Goal: Find specific page/section: Find specific page/section

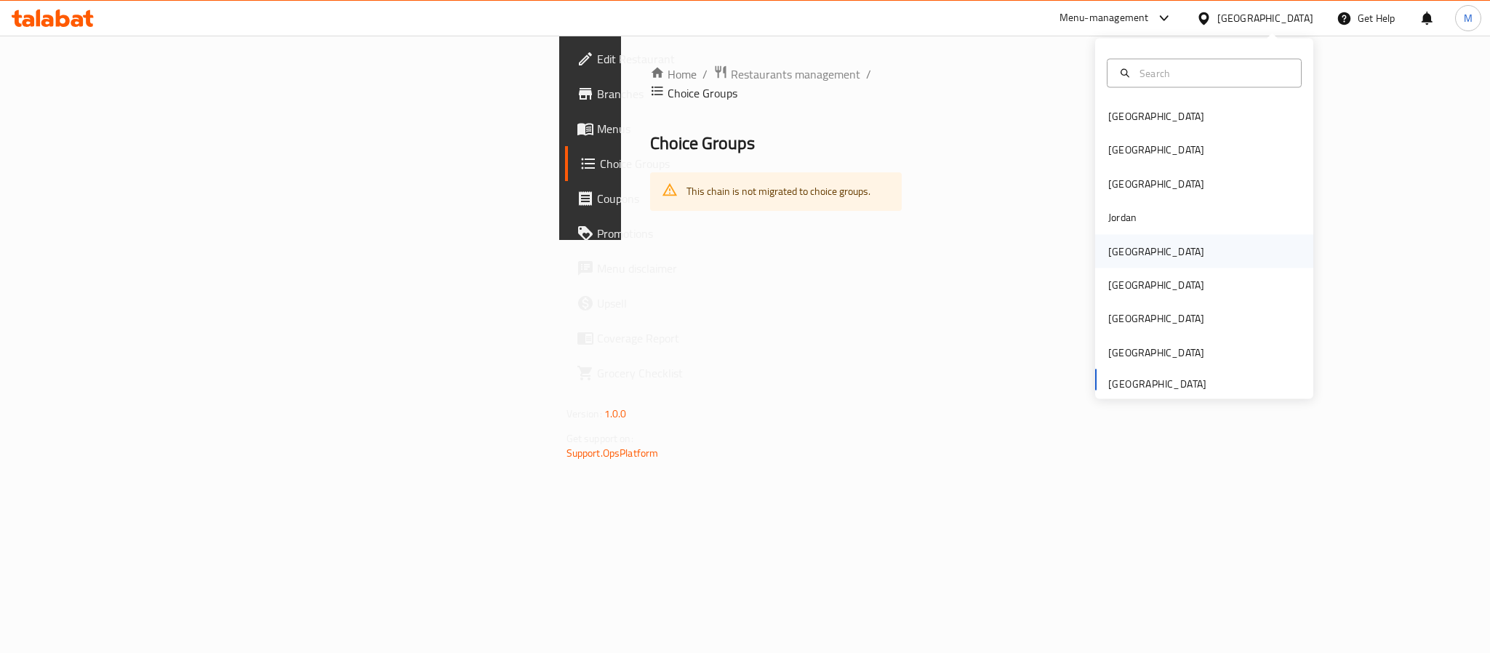
click at [1130, 249] on div "[GEOGRAPHIC_DATA]" at bounding box center [1155, 250] width 119 height 33
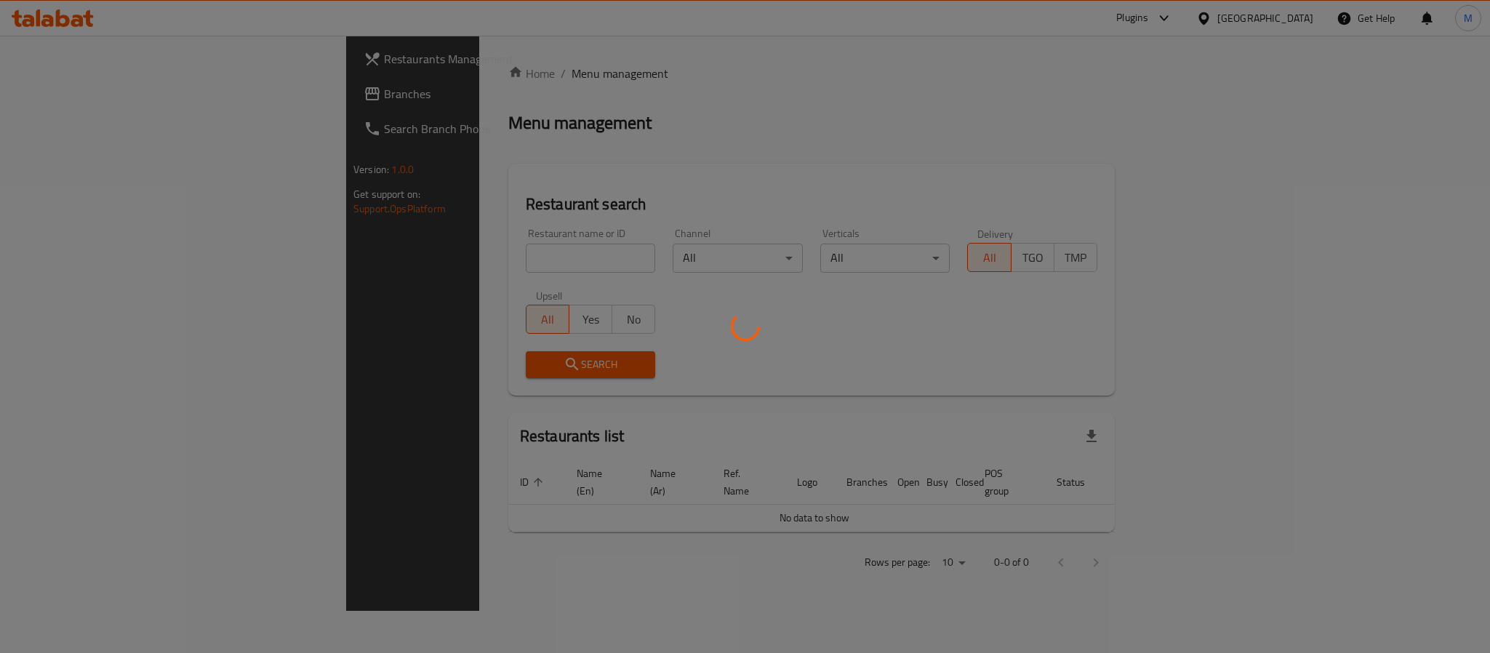
click at [360, 256] on div at bounding box center [745, 326] width 1490 height 653
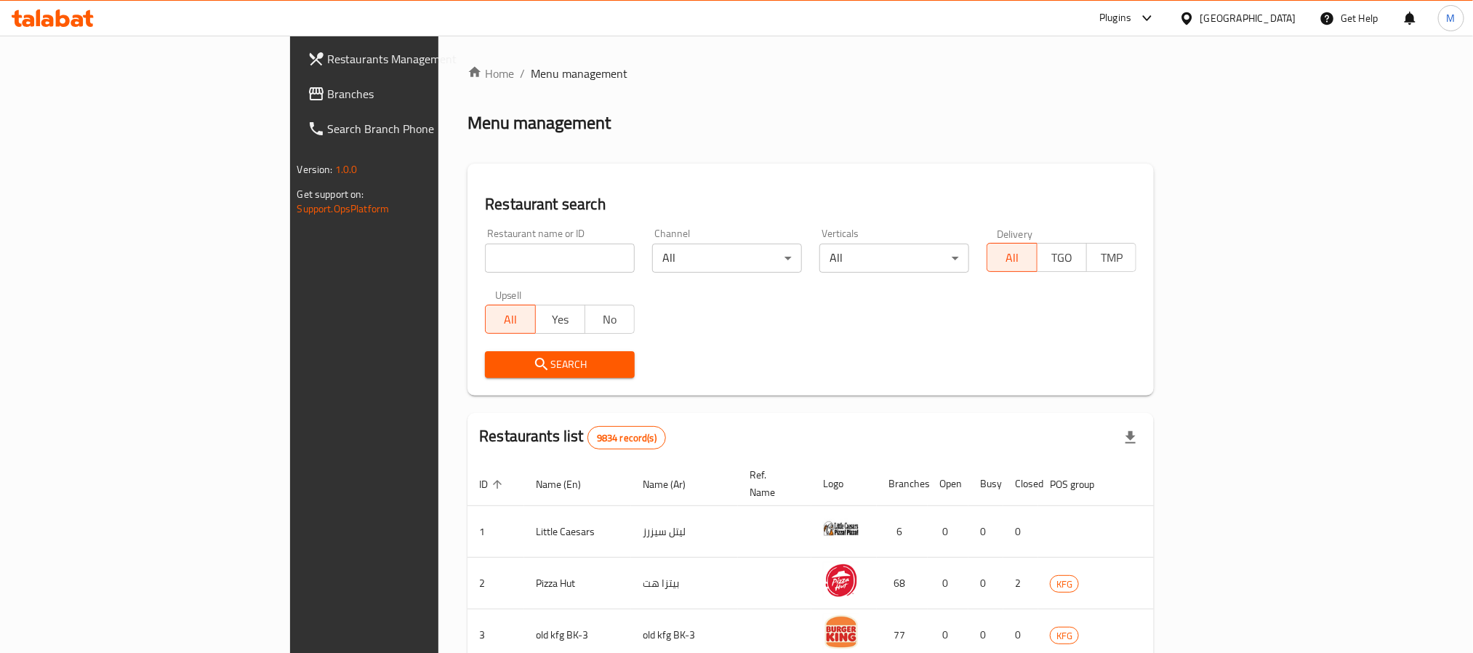
click at [485, 256] on input "search" at bounding box center [560, 258] width 150 height 29
paste input "653243"
type input "653243"
click button "Search" at bounding box center [560, 364] width 150 height 27
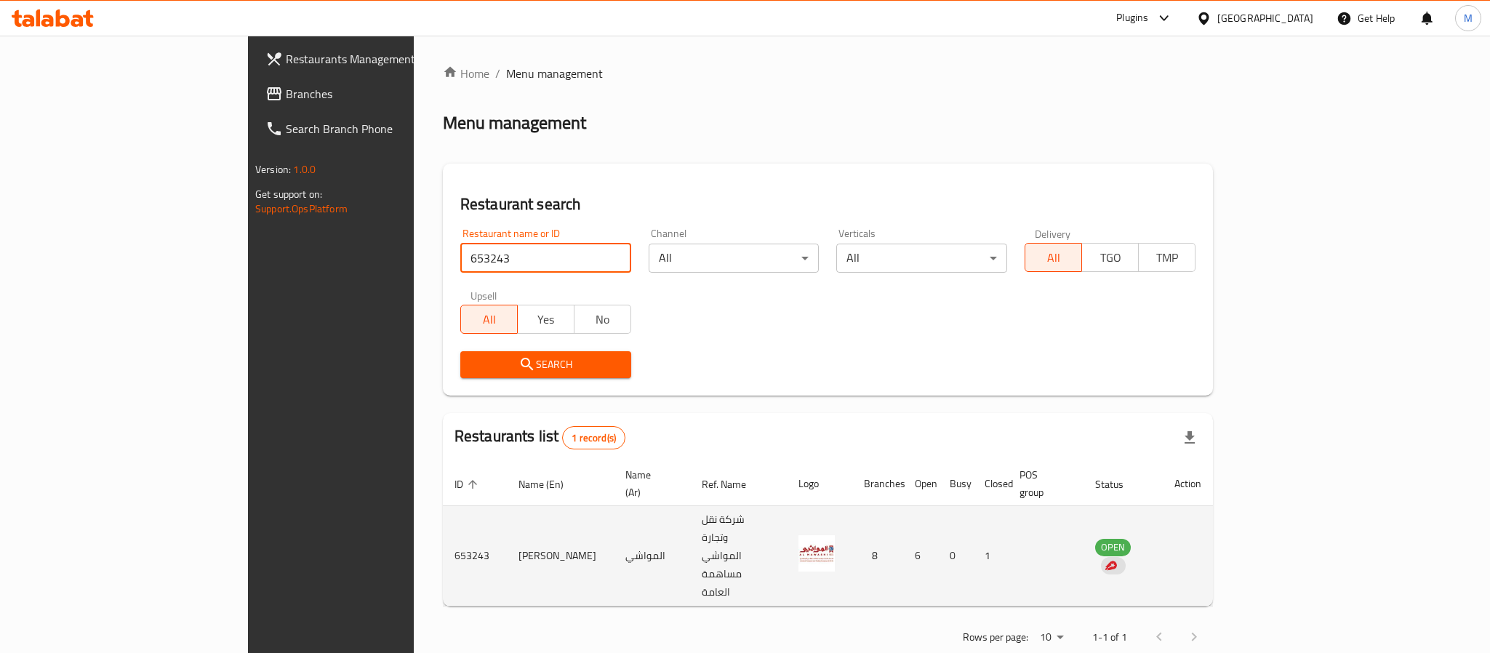
click at [1213, 519] on td "enhanced table" at bounding box center [1188, 556] width 50 height 100
click at [507, 510] on td "[PERSON_NAME]" at bounding box center [560, 556] width 107 height 100
copy td "[PERSON_NAME]"
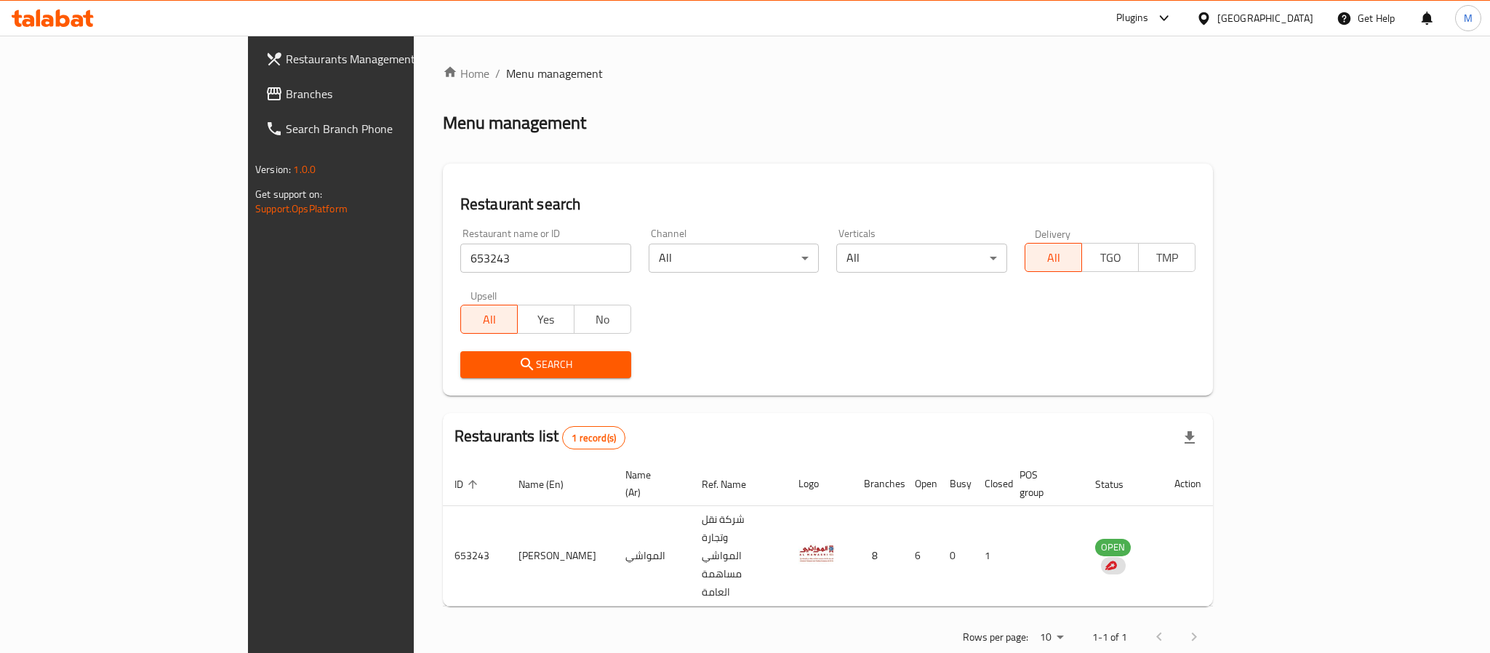
drag, startPoint x: 1283, startPoint y: 20, endPoint x: 1259, endPoint y: 33, distance: 27.3
click at [1285, 20] on div "[GEOGRAPHIC_DATA]" at bounding box center [1265, 18] width 96 height 16
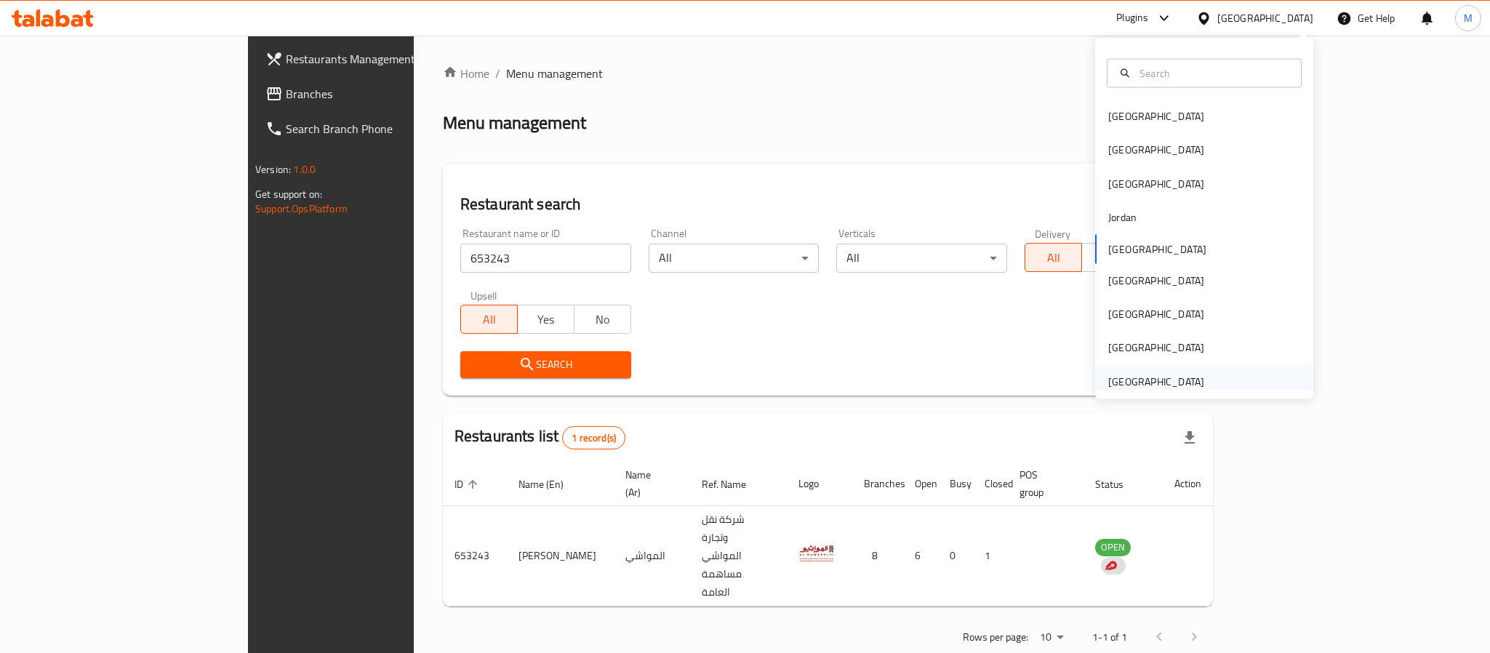
click at [1123, 376] on div "[GEOGRAPHIC_DATA]" at bounding box center [1156, 381] width 96 height 16
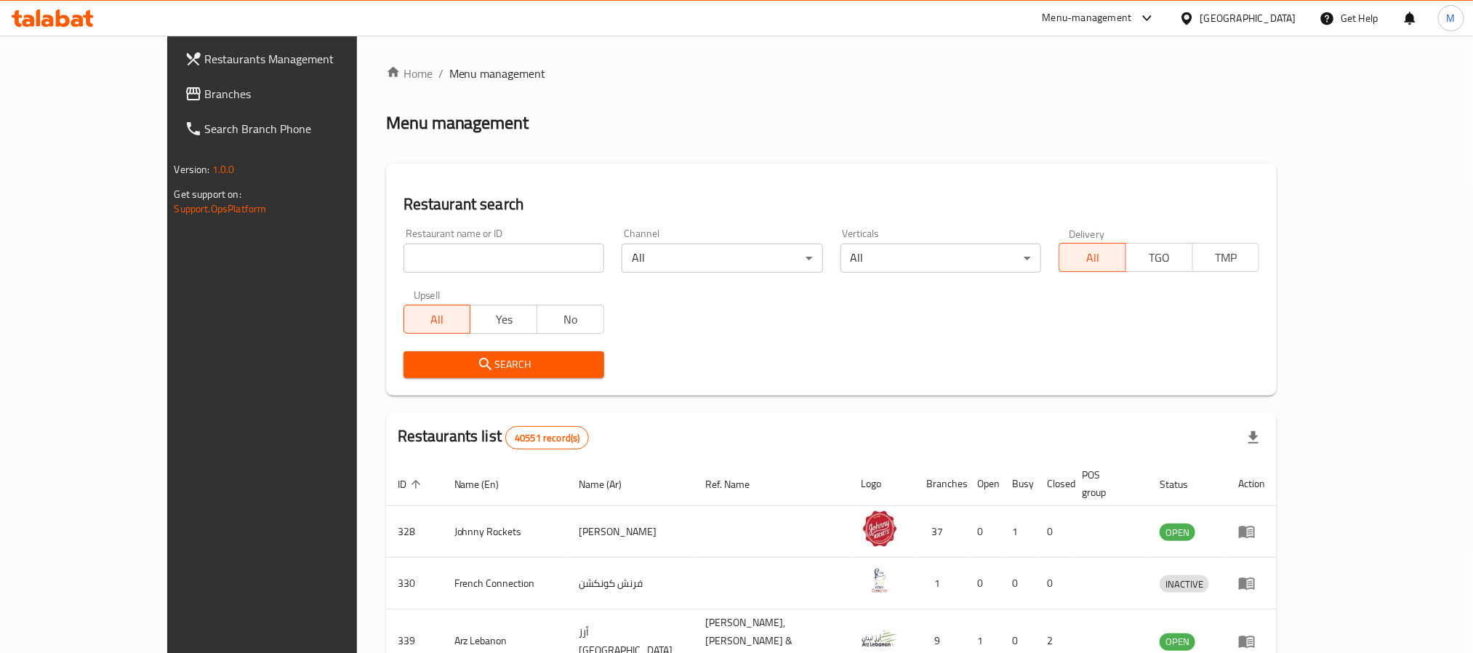
click at [205, 99] on span "Branches" at bounding box center [303, 93] width 196 height 17
